Goal: Navigation & Orientation: Find specific page/section

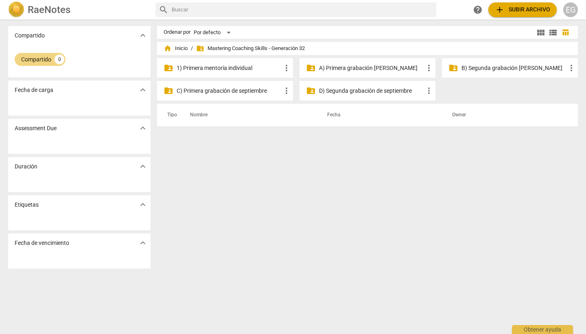
click at [349, 69] on p "A) Primera grabación [PERSON_NAME]" at bounding box center [371, 68] width 105 height 9
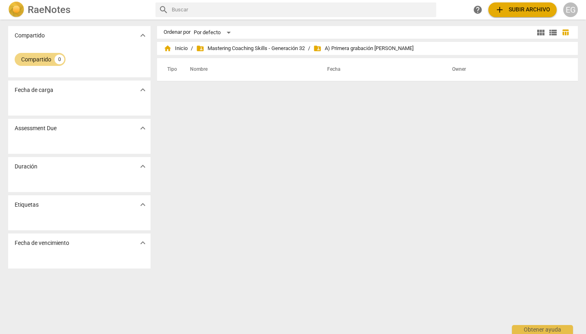
click at [522, 7] on span "add Subir archivo" at bounding box center [522, 10] width 55 height 10
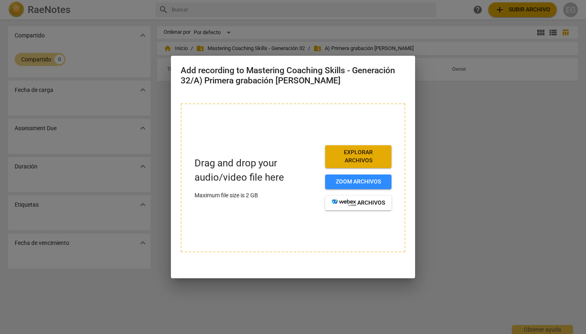
click at [429, 125] on div at bounding box center [293, 167] width 586 height 334
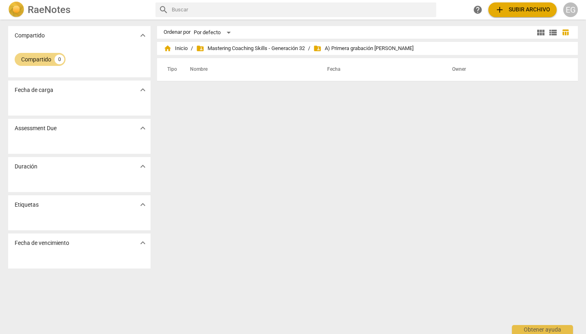
click at [350, 48] on span "folder_shared A) Primera grabación [PERSON_NAME]" at bounding box center [363, 48] width 100 height 8
click at [260, 50] on span "folder_shared Mastering Coaching Skills - Generación 32" at bounding box center [250, 48] width 109 height 8
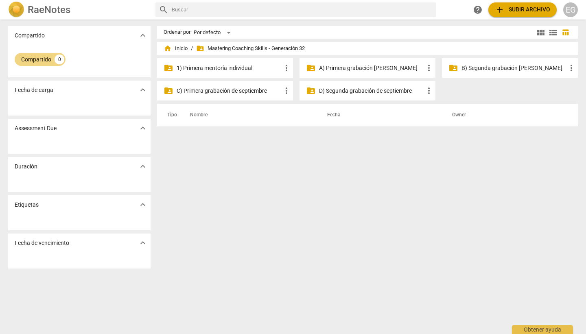
click at [224, 70] on p "1) Primera mentoría individual" at bounding box center [229, 68] width 105 height 9
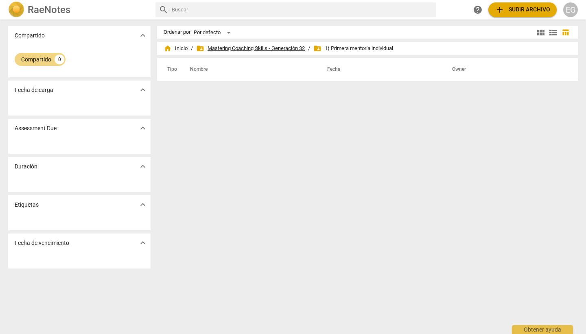
click at [281, 46] on span "folder_shared Mastering Coaching Skills - Generación 32" at bounding box center [250, 48] width 109 height 8
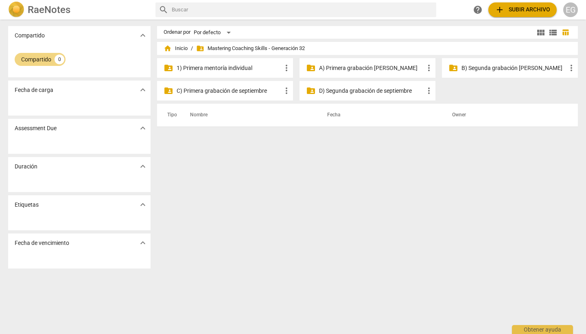
click at [235, 92] on p "C) Primera grabación de septiembre" at bounding box center [229, 91] width 105 height 9
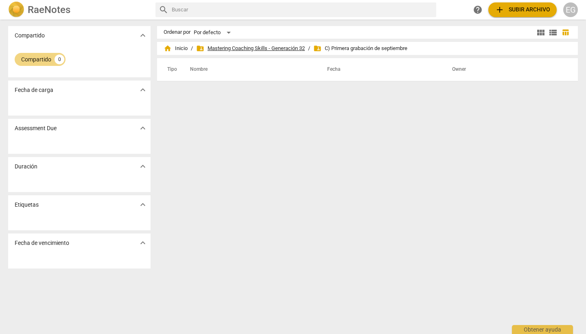
click at [241, 48] on span "folder_shared Mastering Coaching Skills - Generación 32" at bounding box center [250, 48] width 109 height 8
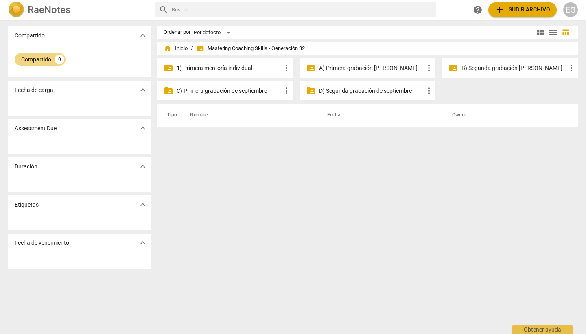
click at [367, 90] on p "D) Segunda grabación de septiembre" at bounding box center [371, 91] width 105 height 9
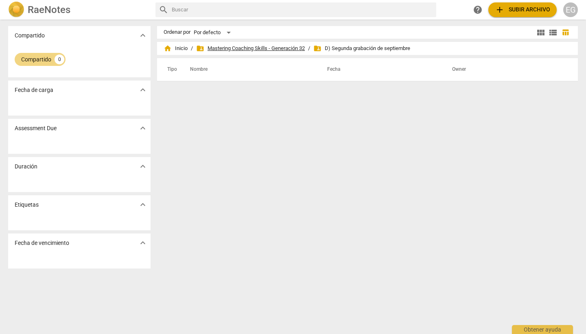
click at [262, 48] on span "folder_shared Mastering Coaching Skills - Generación 32" at bounding box center [250, 48] width 109 height 8
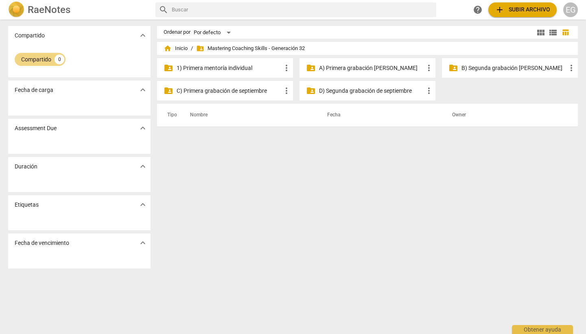
click at [494, 68] on p "B) Segunda grabación [PERSON_NAME]" at bounding box center [513, 68] width 105 height 9
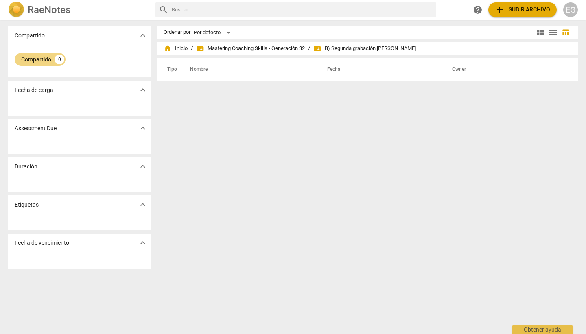
click at [570, 7] on div "EG" at bounding box center [570, 9] width 15 height 15
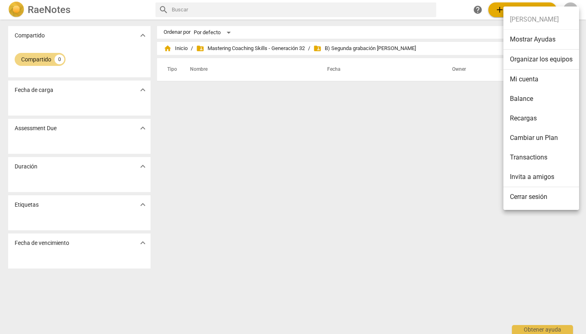
click at [527, 78] on li "Mi cuenta" at bounding box center [541, 80] width 76 height 20
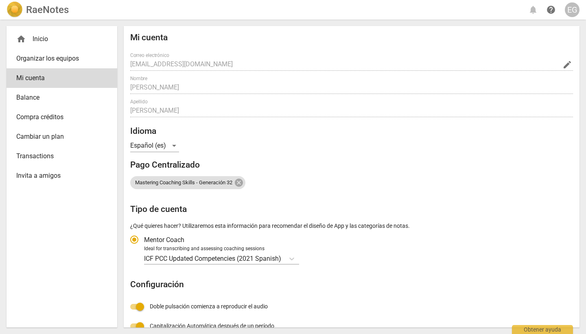
radio input "false"
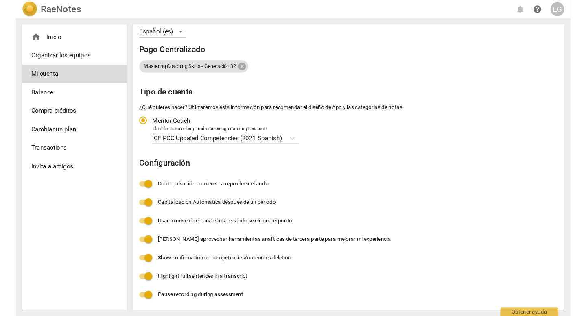
scroll to position [113, 0]
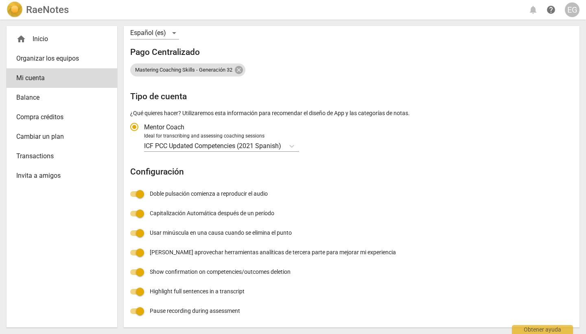
click at [570, 11] on div "EG" at bounding box center [572, 9] width 15 height 15
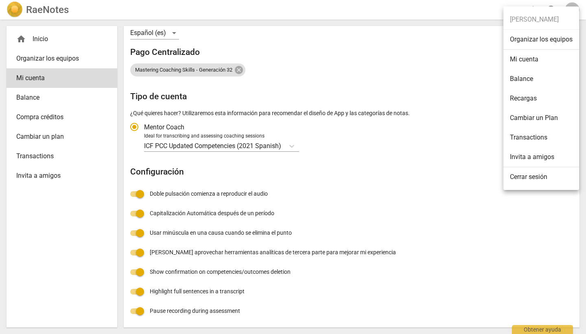
click at [521, 78] on li "Balance" at bounding box center [541, 79] width 76 height 20
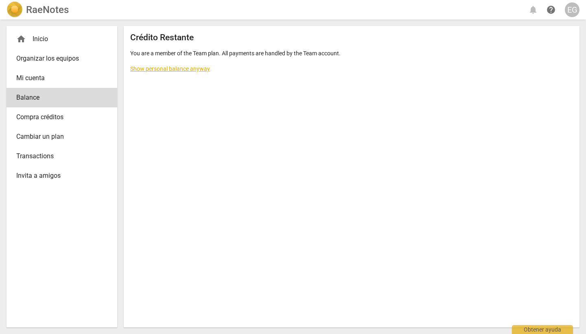
click at [170, 68] on link "Show personal balance anyway" at bounding box center [170, 68] width 80 height 7
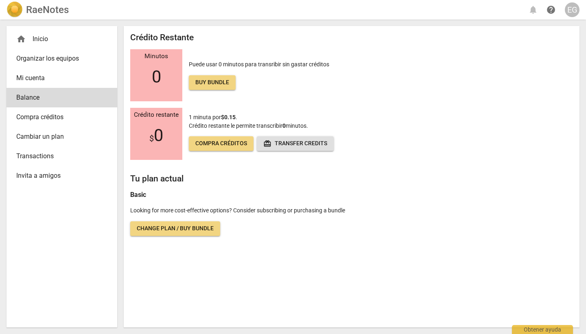
click at [572, 11] on div "EG" at bounding box center [572, 9] width 15 height 15
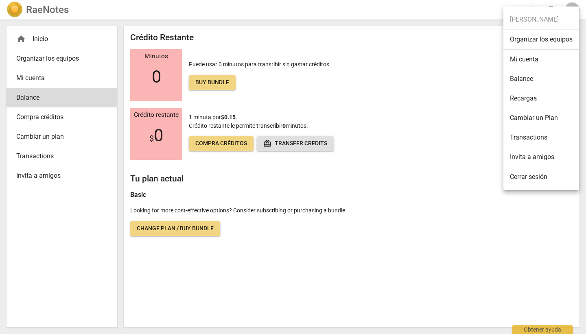
click at [37, 39] on div at bounding box center [293, 167] width 586 height 334
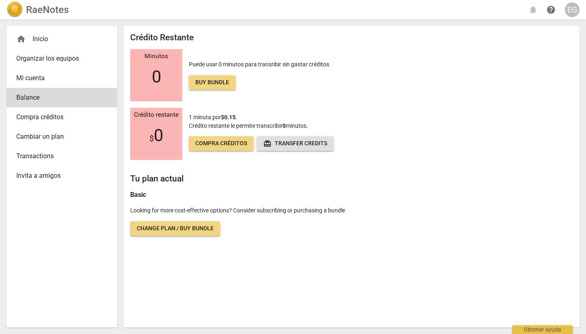
click at [37, 39] on div "home Inicio" at bounding box center [58, 39] width 85 height 10
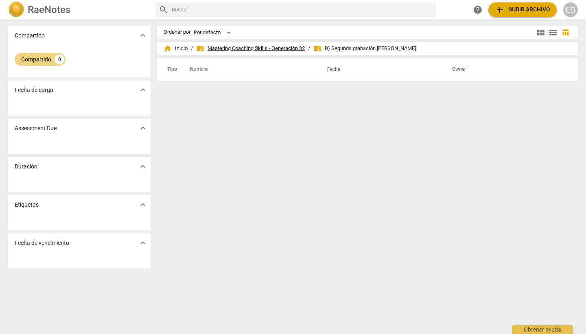
click at [262, 48] on span "folder_shared Mastering Coaching Skills - Generación 32" at bounding box center [250, 48] width 109 height 8
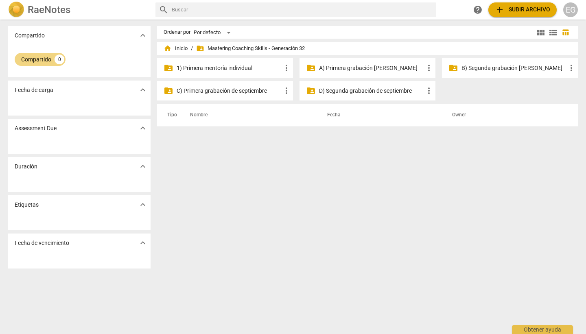
click at [349, 68] on p "A) Primera grabación [PERSON_NAME]" at bounding box center [371, 68] width 105 height 9
